Goal: Find specific page/section: Find specific page/section

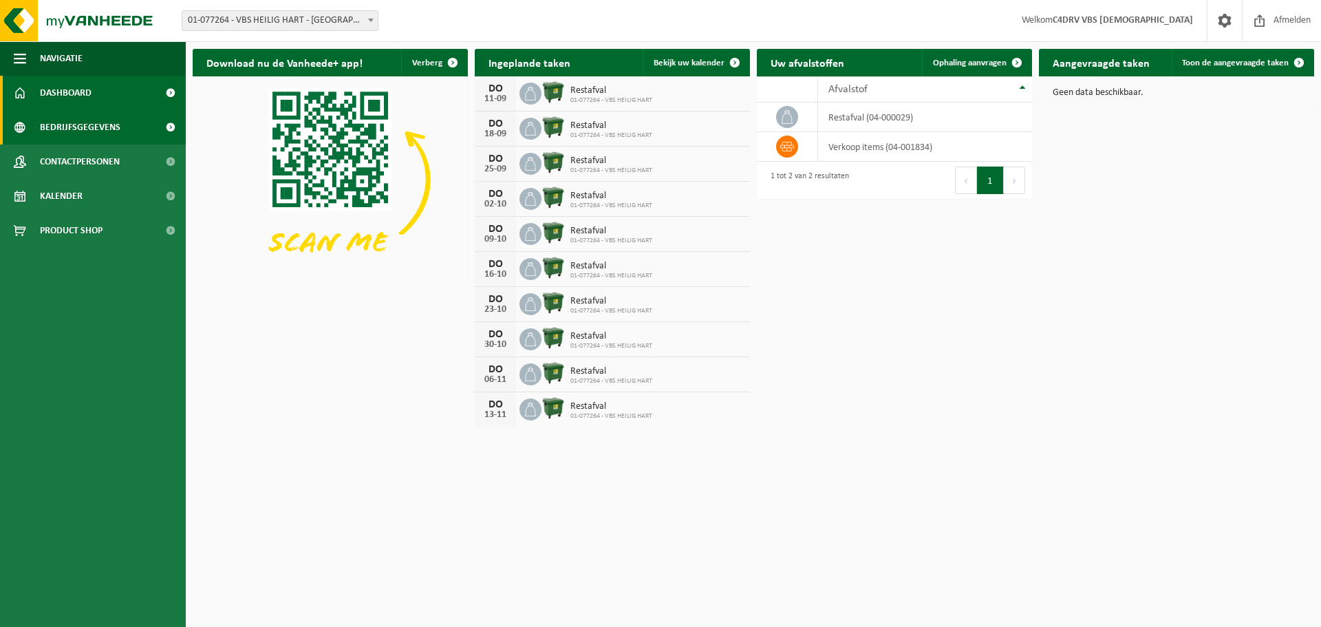
click at [164, 127] on span at bounding box center [170, 127] width 31 height 34
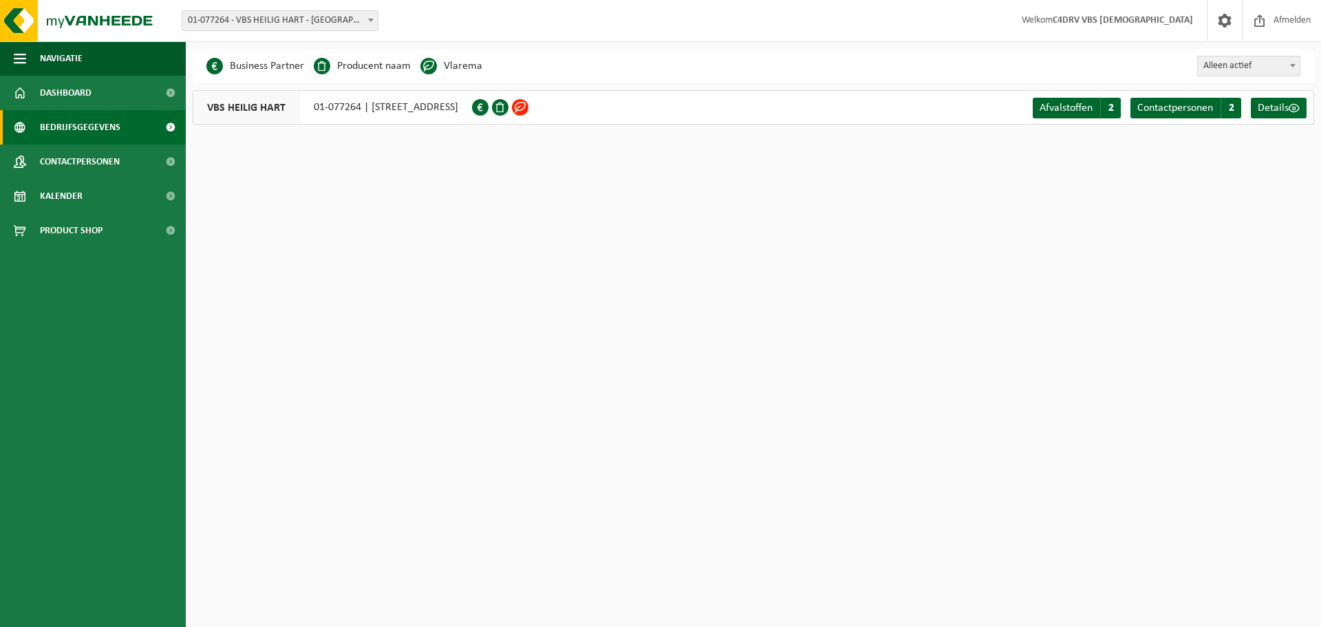
click at [528, 108] on span at bounding box center [520, 107] width 17 height 17
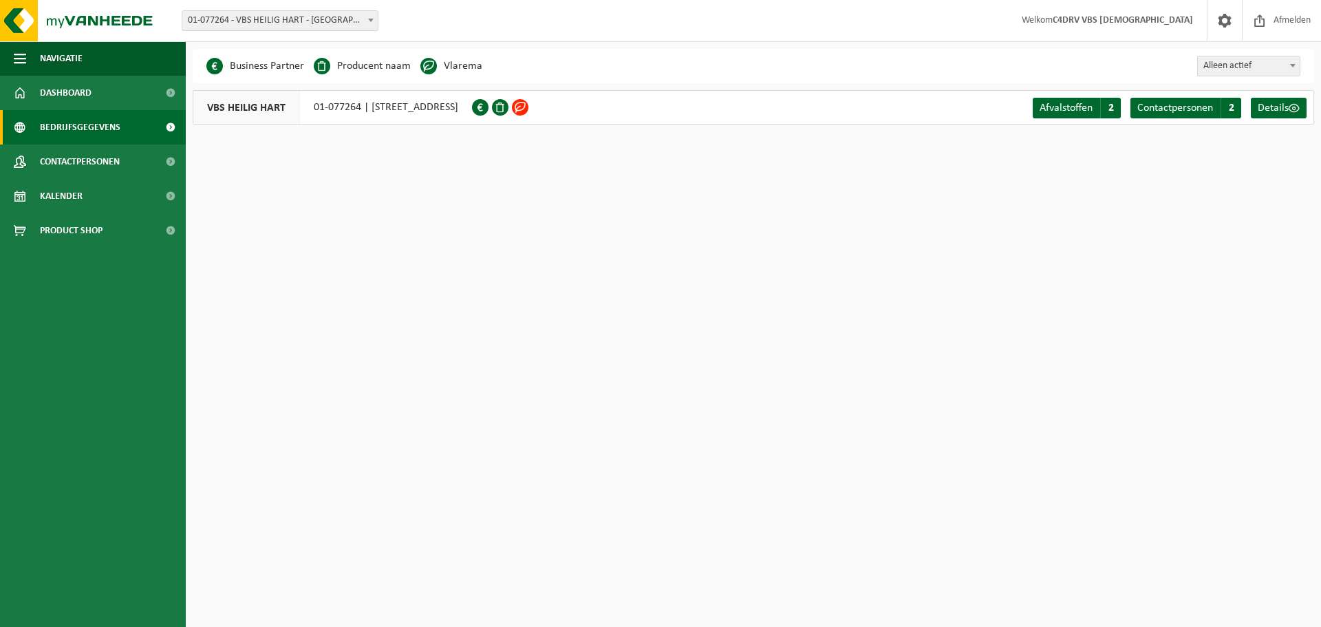
click at [528, 108] on span at bounding box center [520, 107] width 17 height 17
